Goal: Information Seeking & Learning: Learn about a topic

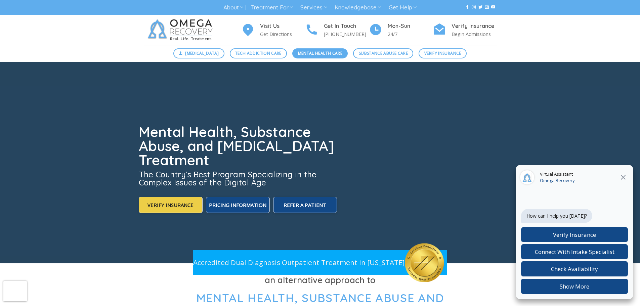
click at [335, 55] on span "Mental Health Care" at bounding box center [320, 53] width 44 height 6
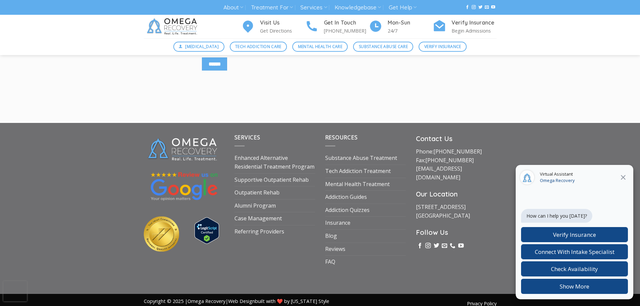
scroll to position [884, 0]
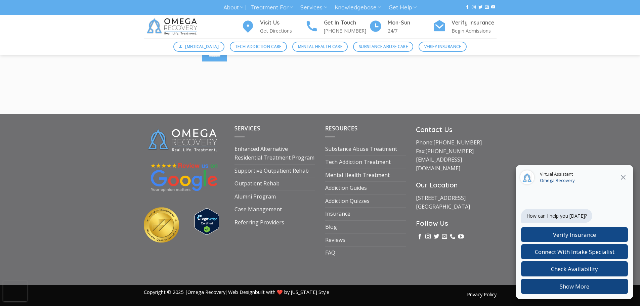
click at [554, 287] on button "Show More" at bounding box center [574, 286] width 107 height 15
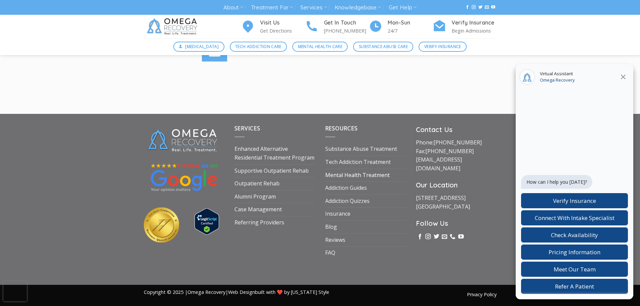
click at [335, 177] on link "Mental Health Treatment" at bounding box center [357, 175] width 64 height 13
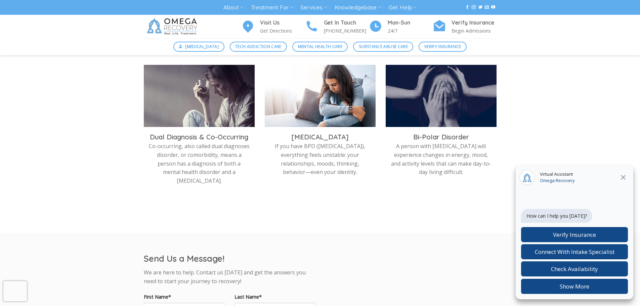
scroll to position [347, 0]
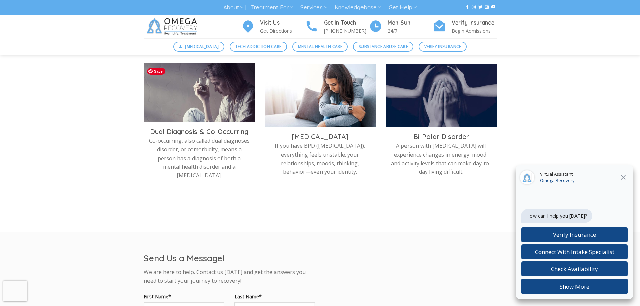
click at [210, 109] on img at bounding box center [199, 94] width 111 height 62
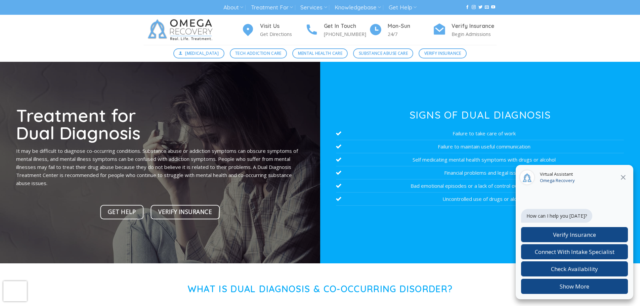
click at [624, 176] on icon "Close" at bounding box center [622, 177] width 5 height 5
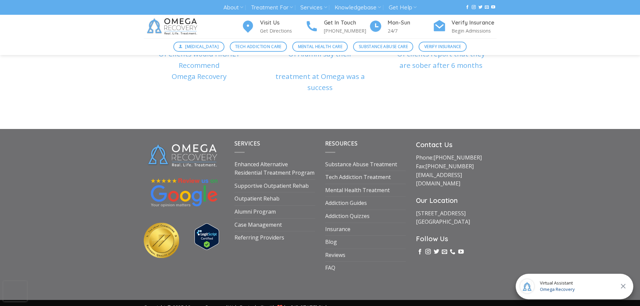
scroll to position [2338, 0]
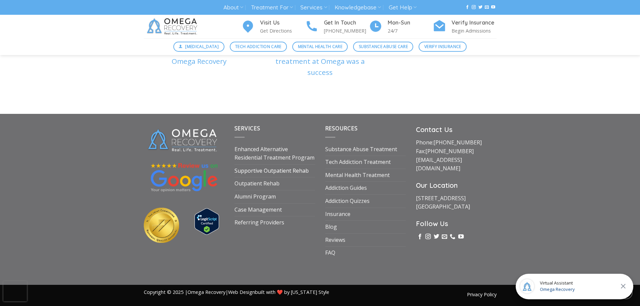
click at [263, 170] on link "Supportive Outpatient Rehab" at bounding box center [271, 171] width 74 height 13
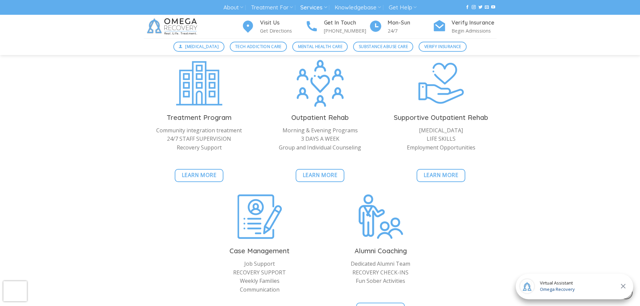
scroll to position [760, 0]
click at [333, 171] on span "Learn More" at bounding box center [319, 175] width 35 height 8
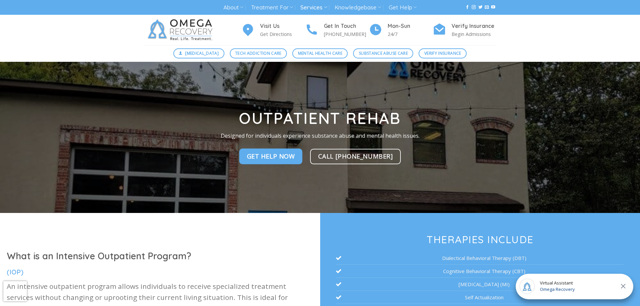
click at [546, 281] on span "Virtual Assistant" at bounding box center [557, 283] width 35 height 7
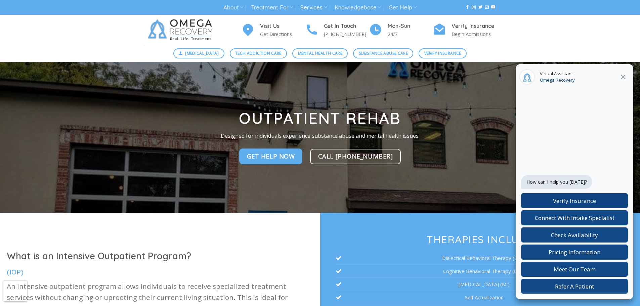
click at [564, 203] on span "Verify Insurance" at bounding box center [574, 201] width 43 height 8
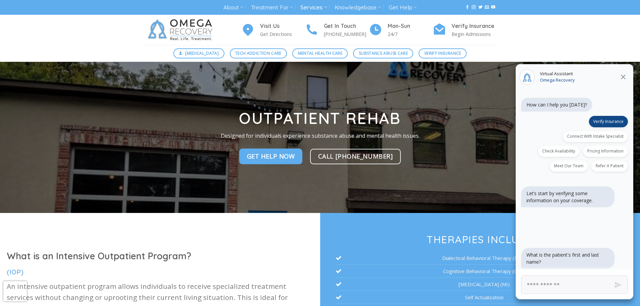
click at [623, 77] on icon "Close" at bounding box center [622, 77] width 5 height 5
